Goal: Information Seeking & Learning: Learn about a topic

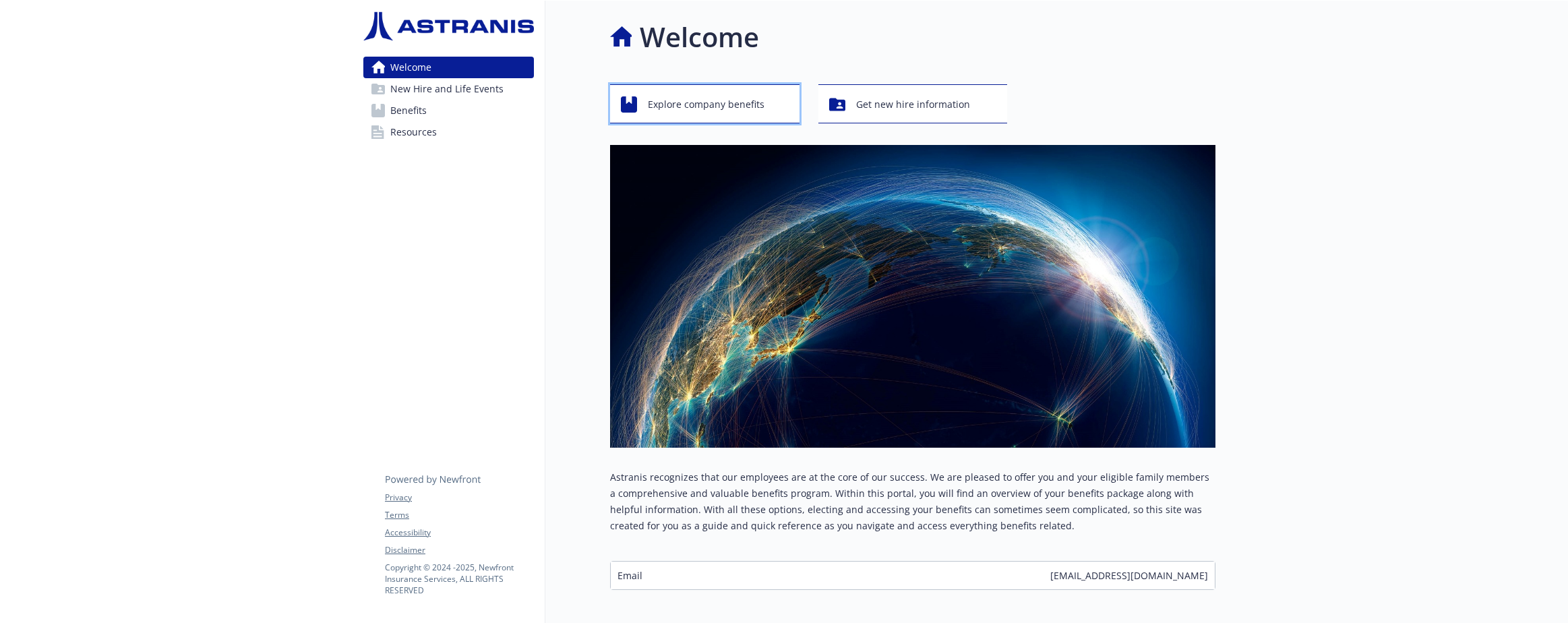
click at [725, 107] on span "Explore company benefits" at bounding box center [705, 105] width 116 height 26
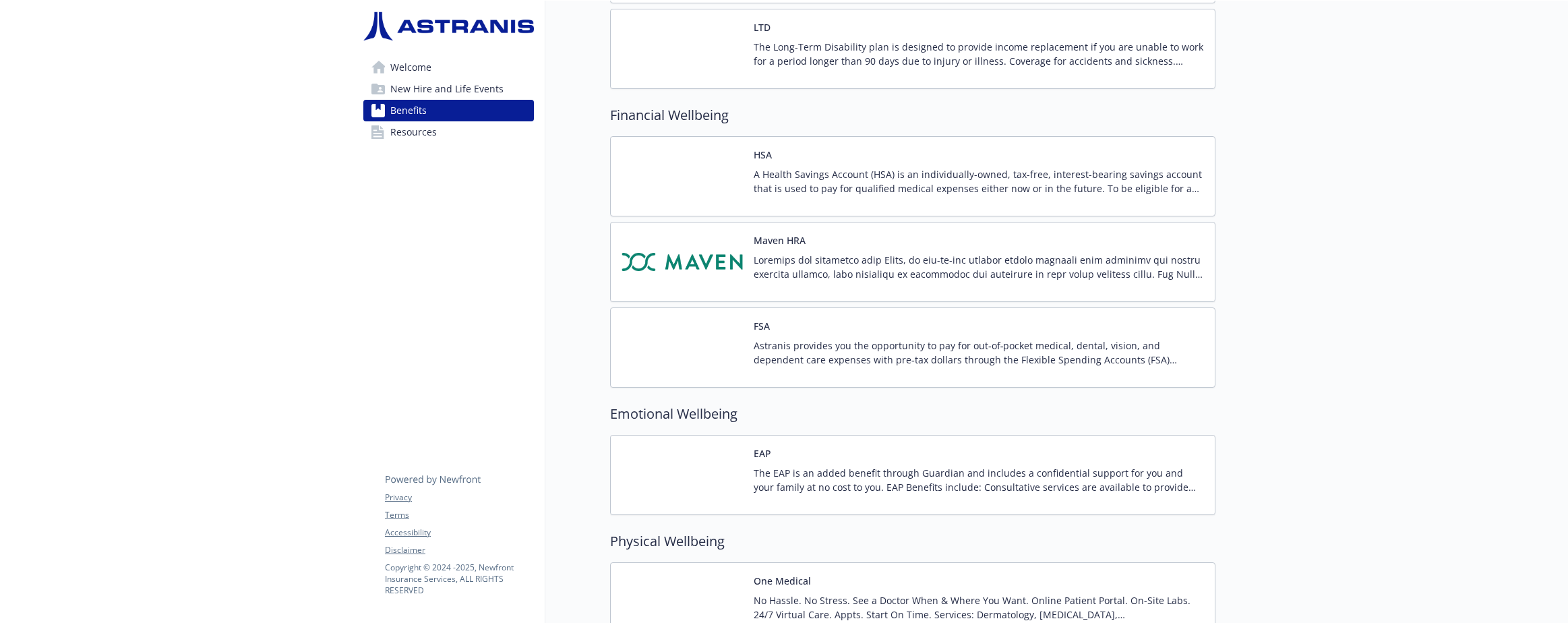
scroll to position [1205, 0]
